Goal: Task Accomplishment & Management: Manage account settings

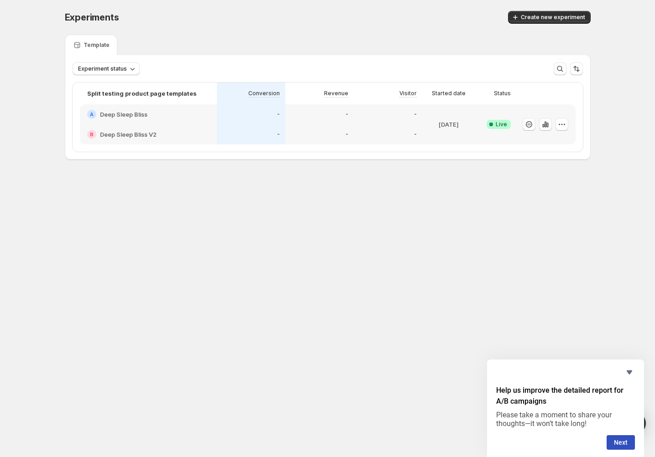
click at [138, 132] on h2 "Deep Sleep Bliss V2" at bounding box center [128, 134] width 57 height 9
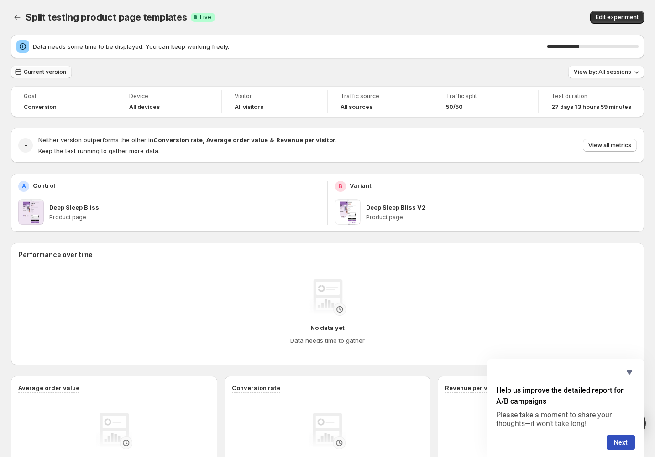
click at [43, 75] on span "Current version" at bounding box center [45, 71] width 42 height 7
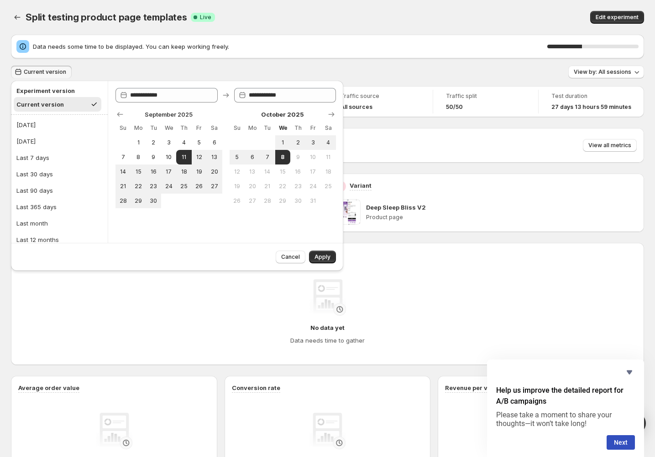
click at [151, 63] on div "Data needs some time to be displayed. You can keep working freely. 38 % Current…" at bounding box center [327, 334] width 633 height 598
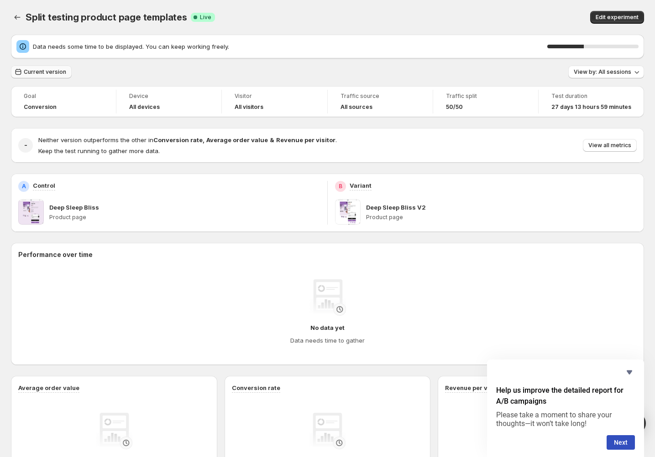
click at [53, 73] on span "Current version" at bounding box center [45, 71] width 42 height 7
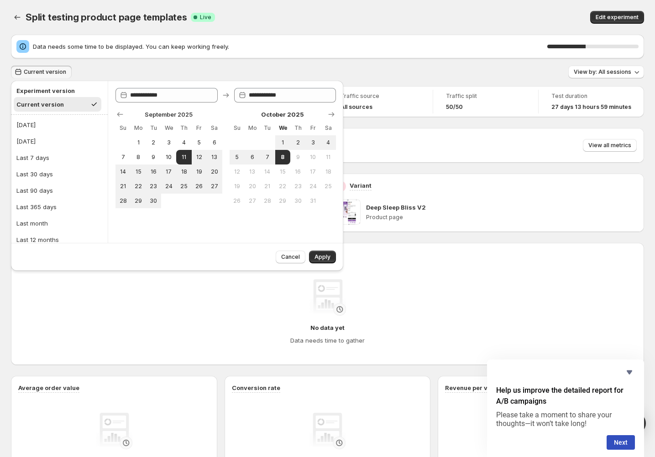
click at [52, 88] on h2 "Experiment version" at bounding box center [57, 90] width 82 height 9
click at [218, 61] on div "Data needs some time to be displayed. You can keep working freely. 44 % Current…" at bounding box center [327, 334] width 633 height 598
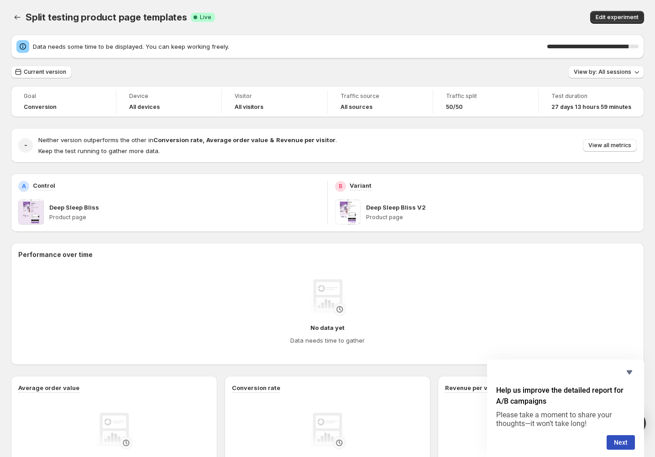
click at [347, 42] on span "Data needs some time to be displayed. You can keep working freely." at bounding box center [290, 46] width 514 height 9
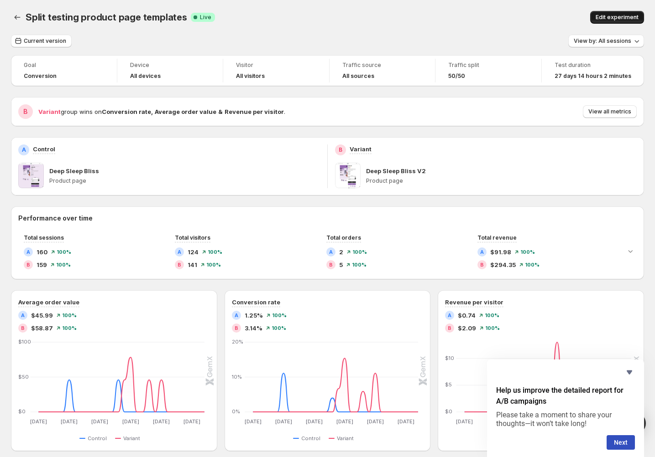
click at [613, 17] on span "Edit experiment" at bounding box center [616, 17] width 43 height 7
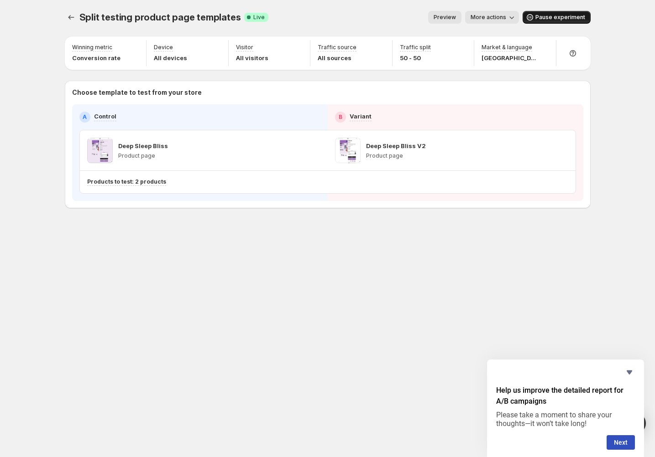
click at [559, 20] on span "Pause experiment" at bounding box center [560, 17] width 50 height 7
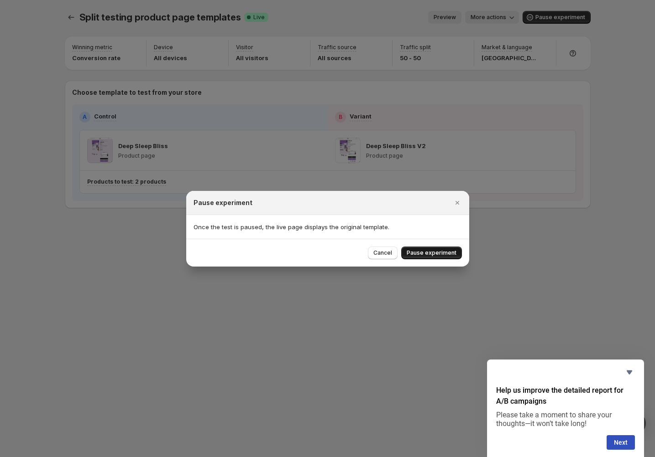
click at [435, 255] on span "Pause experiment" at bounding box center [431, 252] width 50 height 7
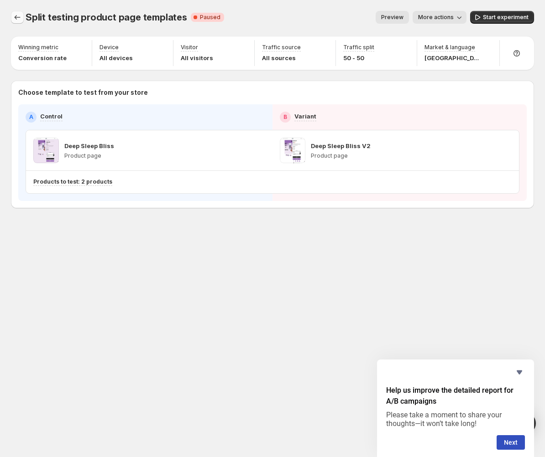
click at [16, 13] on icon "Experiments" at bounding box center [17, 17] width 9 height 9
